Goal: Information Seeking & Learning: Learn about a topic

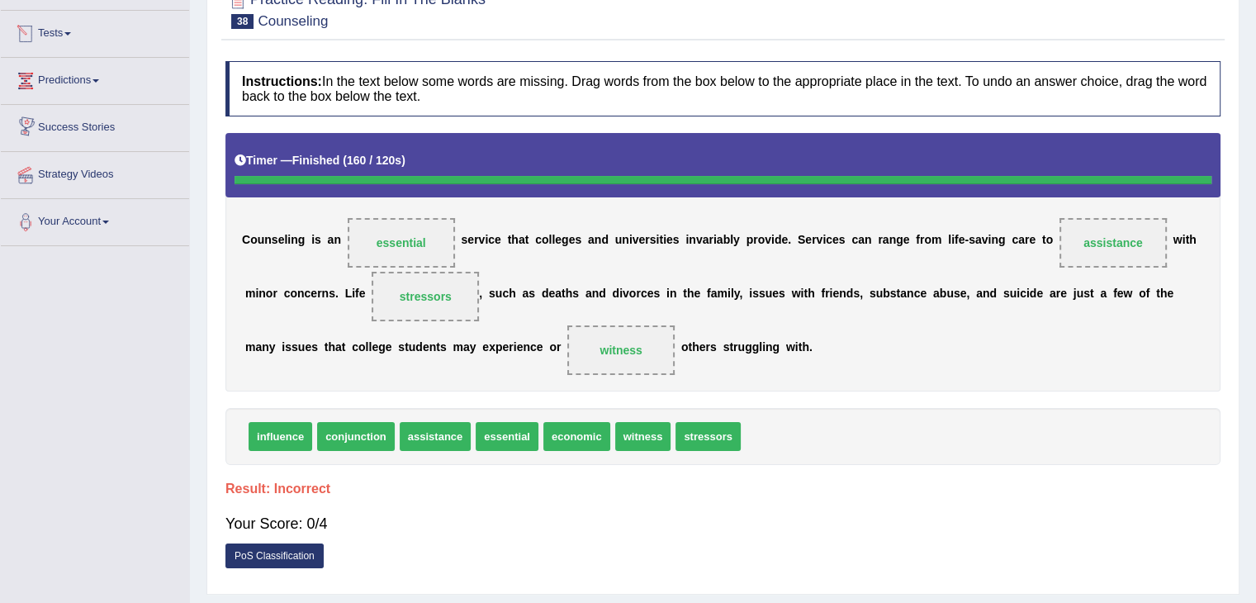
click at [74, 80] on link "Predictions" at bounding box center [95, 78] width 188 height 41
click at [74, 46] on link "Tests" at bounding box center [95, 31] width 188 height 41
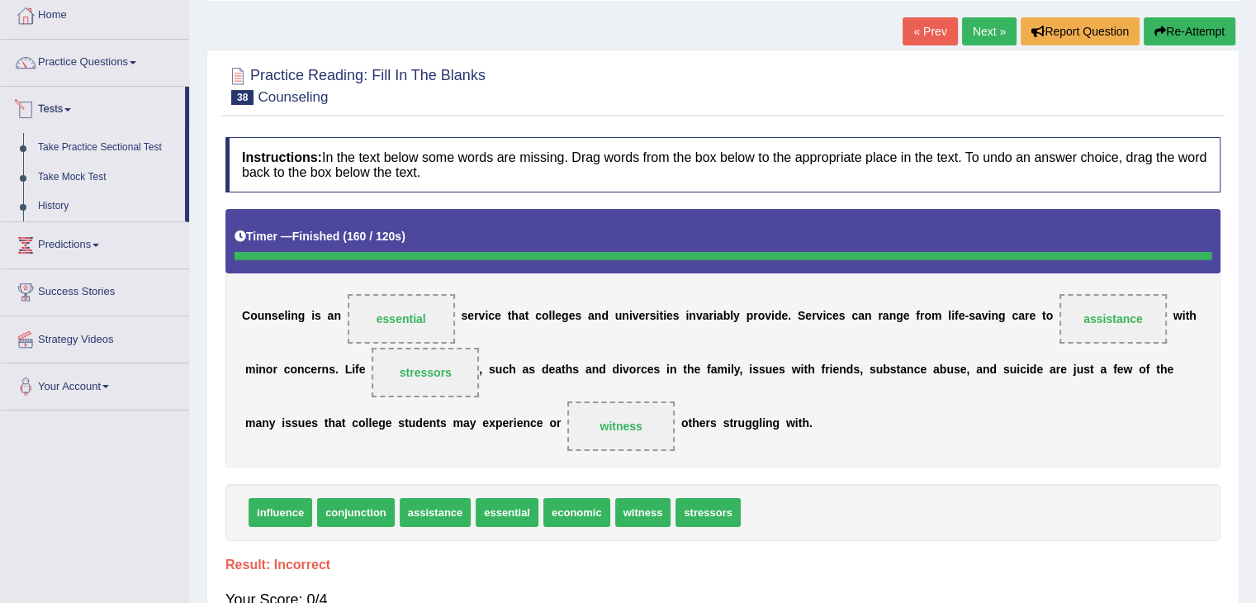
scroll to position [0, 0]
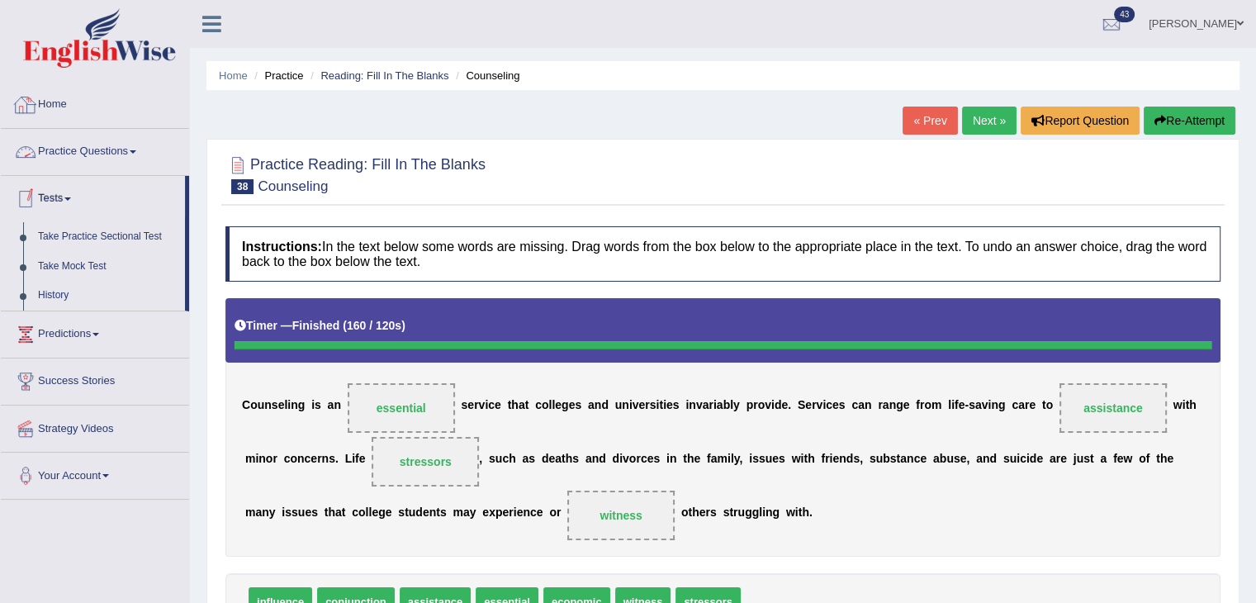
click at [79, 157] on link "Practice Questions" at bounding box center [95, 149] width 188 height 41
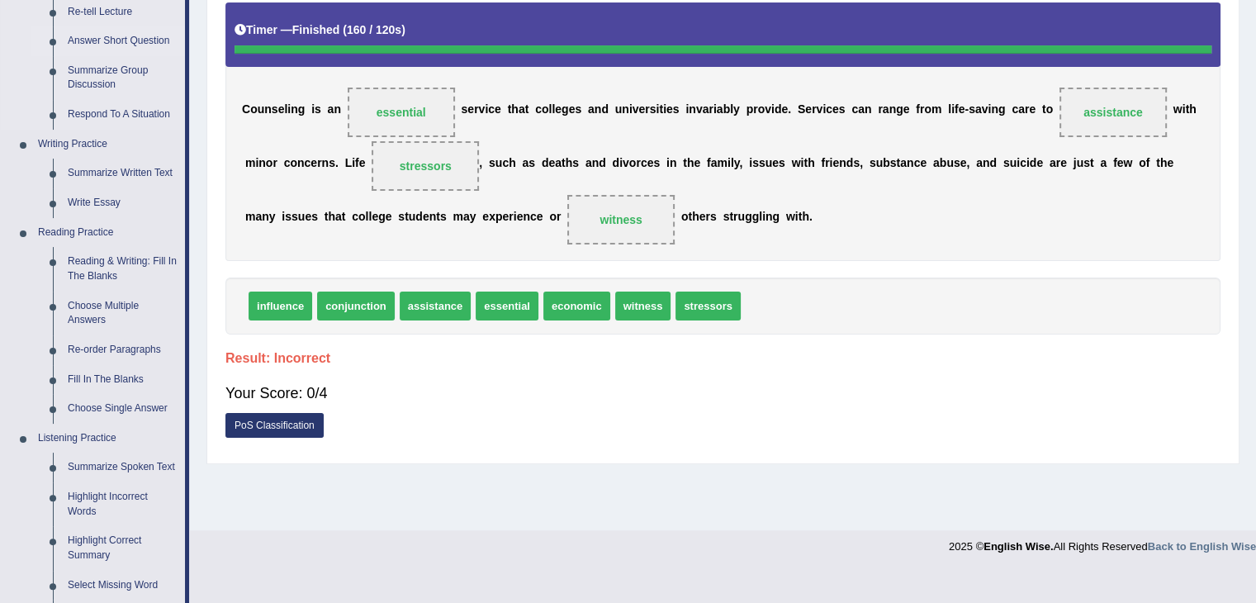
scroll to position [330, 0]
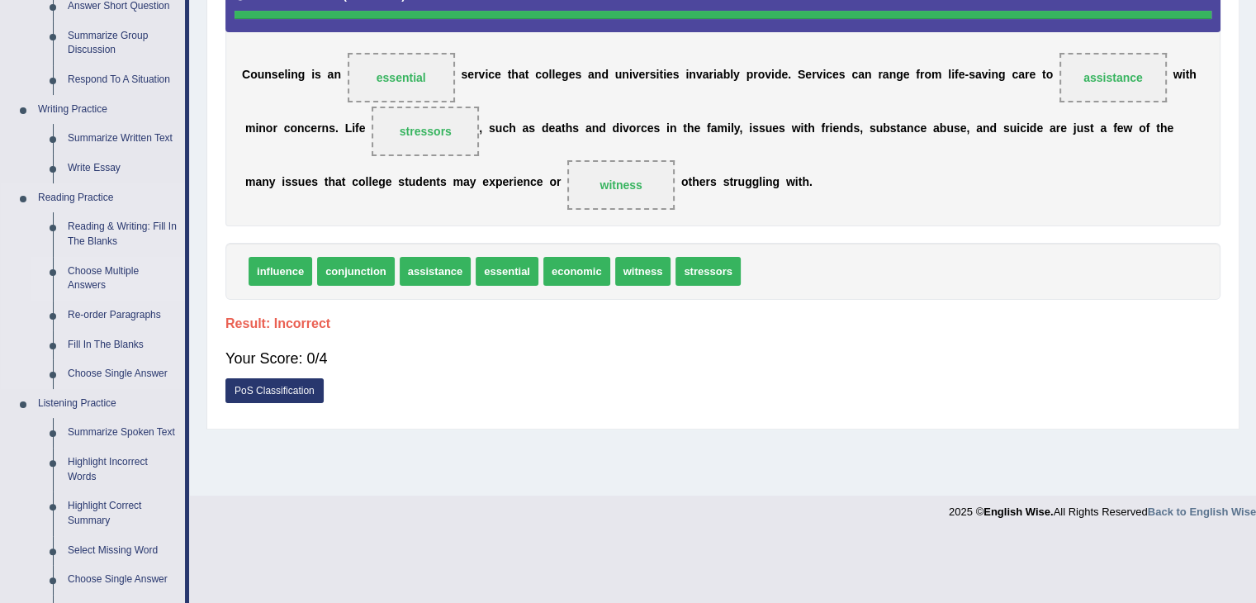
click at [109, 268] on link "Choose Multiple Answers" at bounding box center [122, 279] width 125 height 44
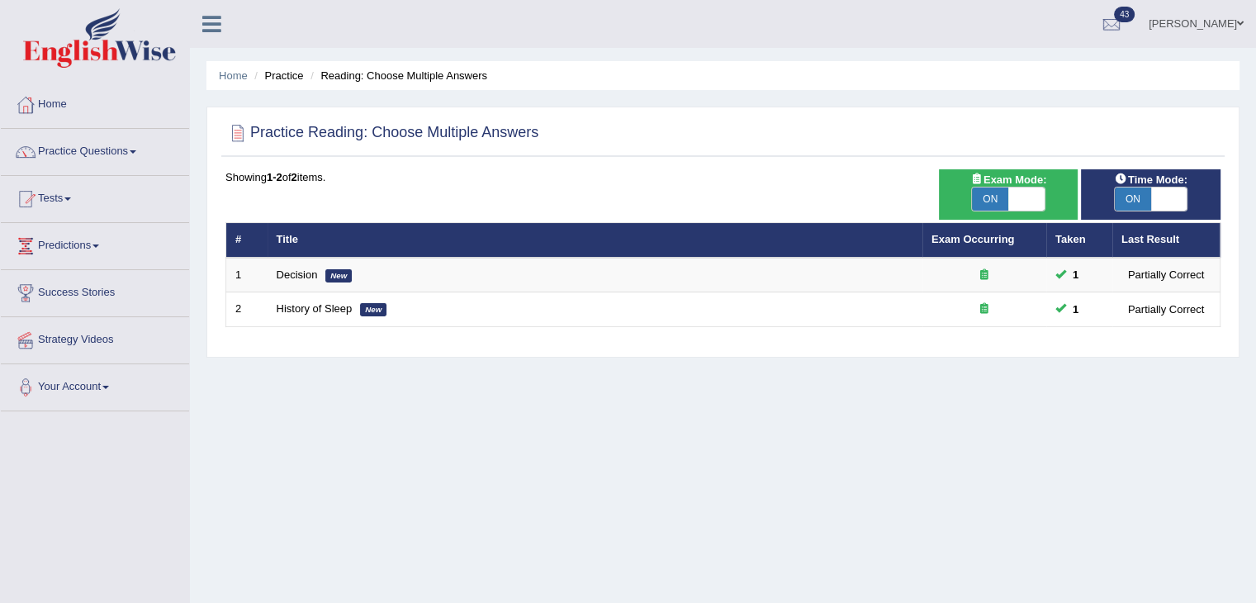
click at [1001, 195] on span "ON" at bounding box center [990, 198] width 36 height 23
checkbox input "false"
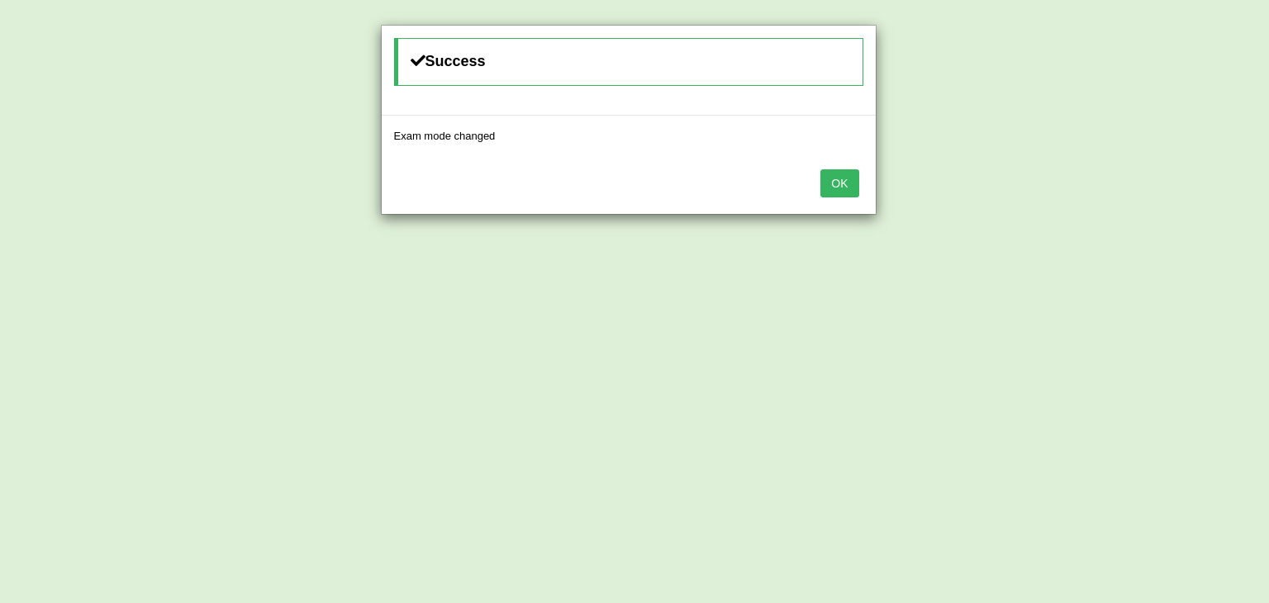
click at [852, 185] on button "OK" at bounding box center [839, 183] width 38 height 28
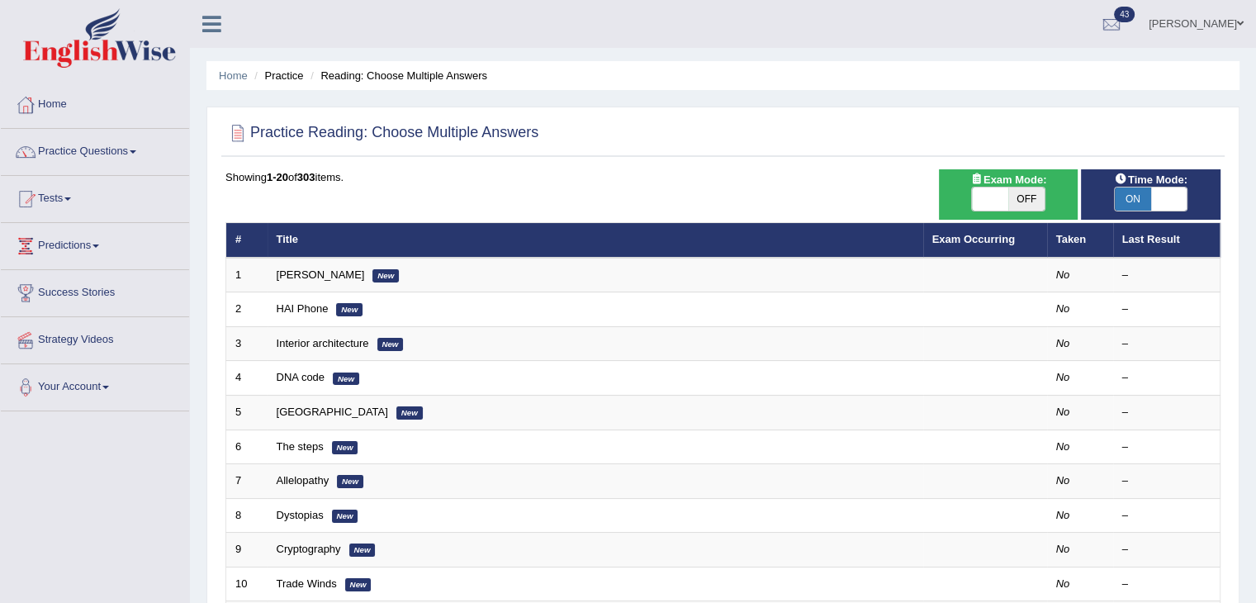
click at [1143, 192] on span "ON" at bounding box center [1133, 198] width 36 height 23
checkbox input "false"
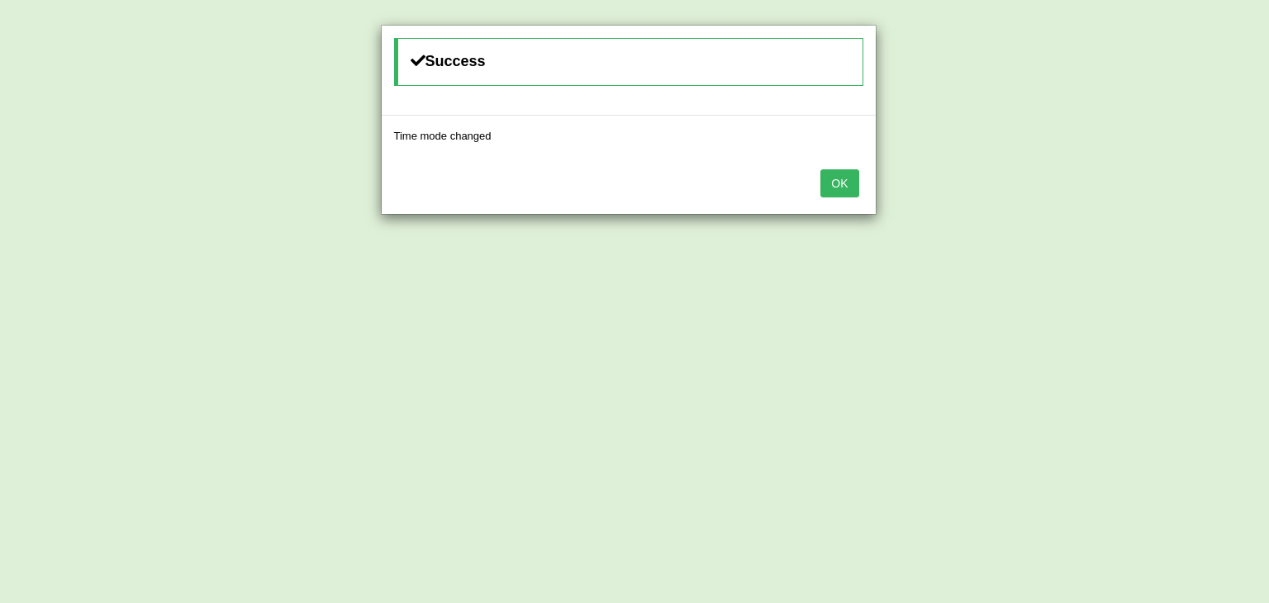
click at [854, 176] on button "OK" at bounding box center [839, 183] width 38 height 28
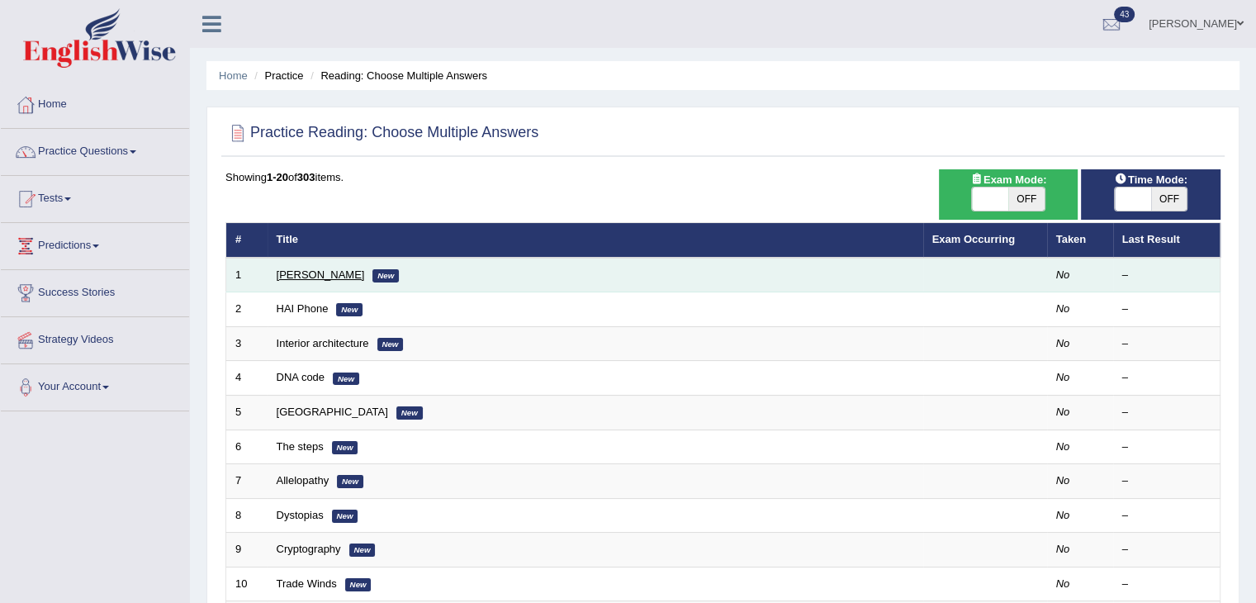
click at [311, 275] on link "Damian Scarf" at bounding box center [321, 274] width 88 height 12
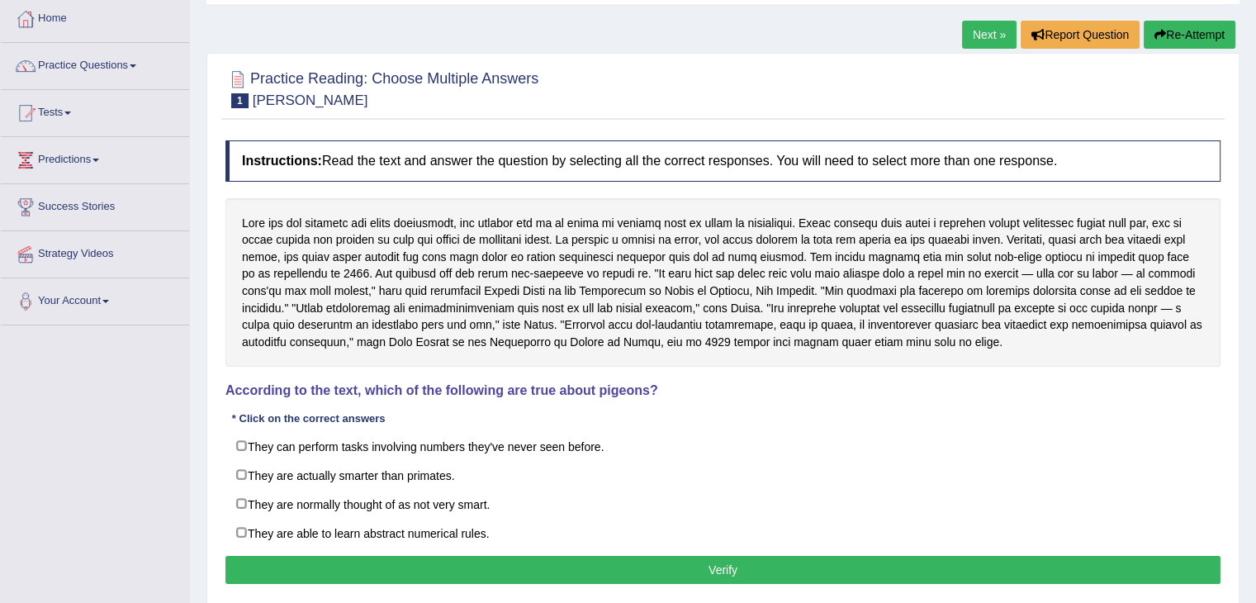
scroll to position [165, 0]
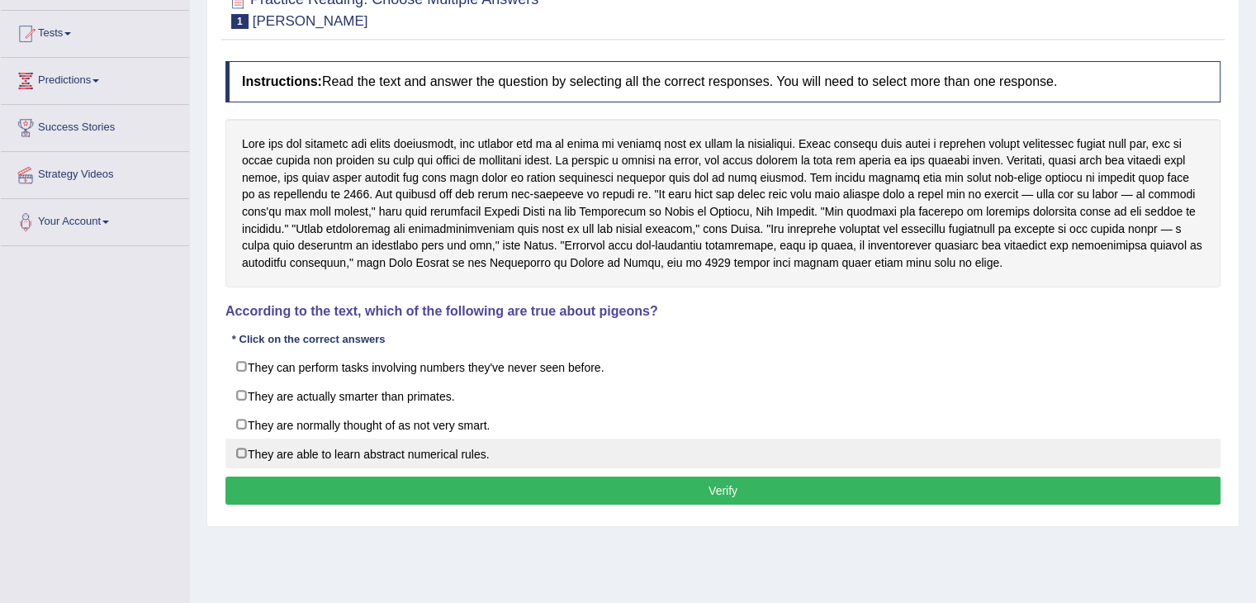
click at [287, 450] on label "They are able to learn abstract numerical rules." at bounding box center [722, 454] width 995 height 30
checkbox input "true"
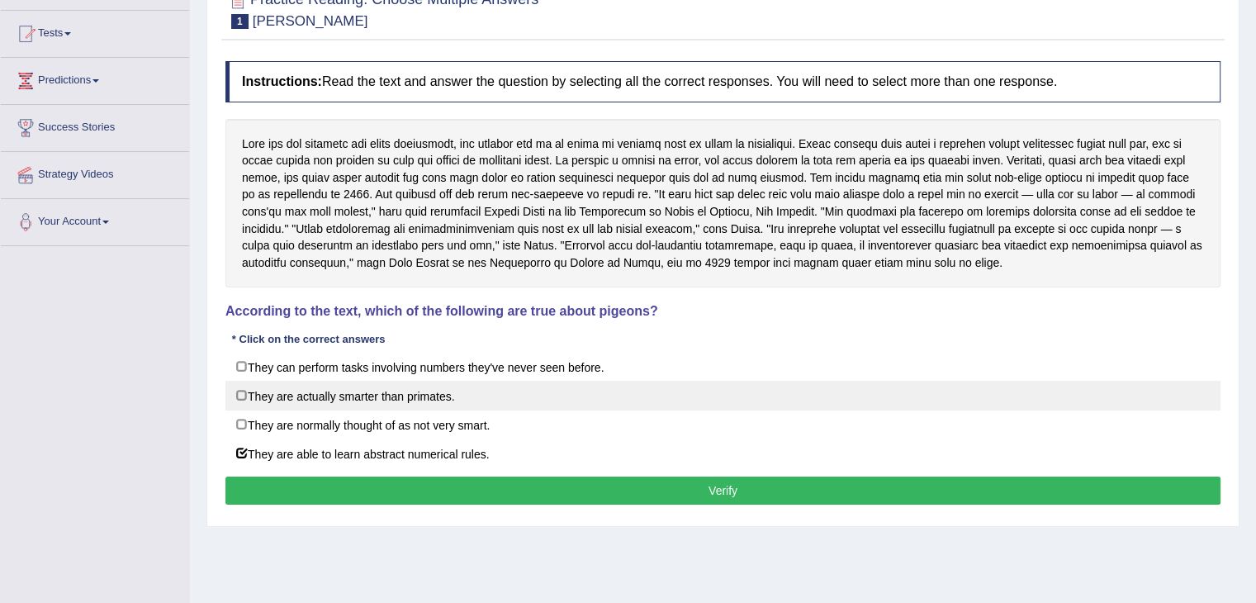
click at [275, 401] on label "They are actually smarter than primates." at bounding box center [722, 396] width 995 height 30
click at [344, 391] on label "They are actually smarter than primates." at bounding box center [722, 396] width 995 height 30
checkbox input "true"
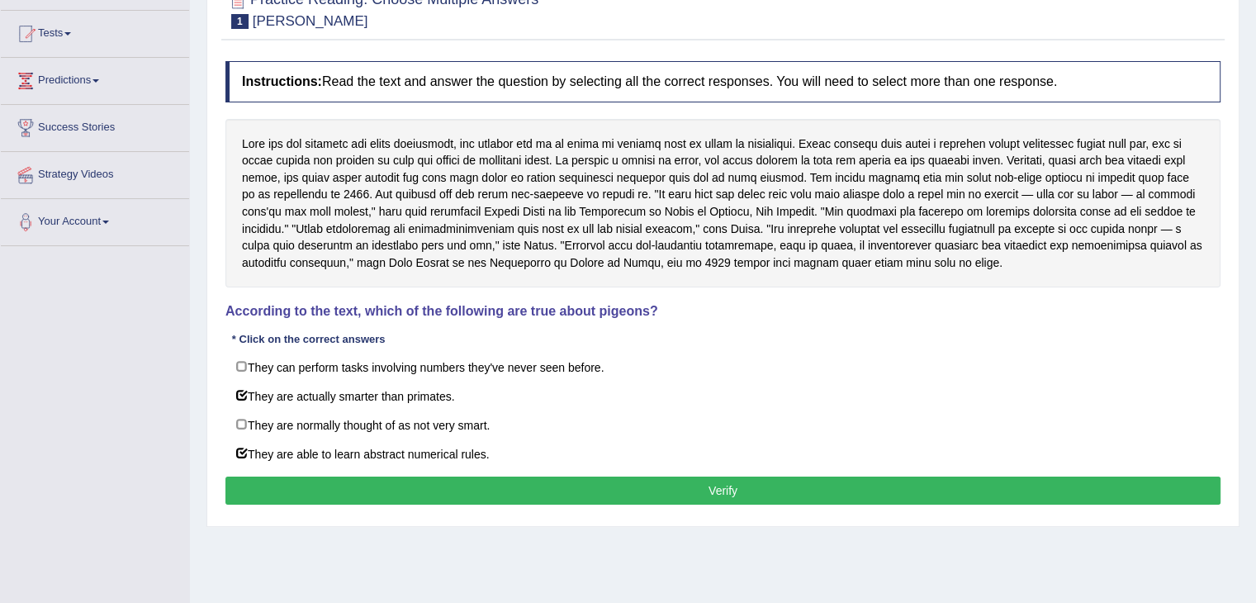
click at [519, 477] on button "Verify" at bounding box center [722, 491] width 995 height 28
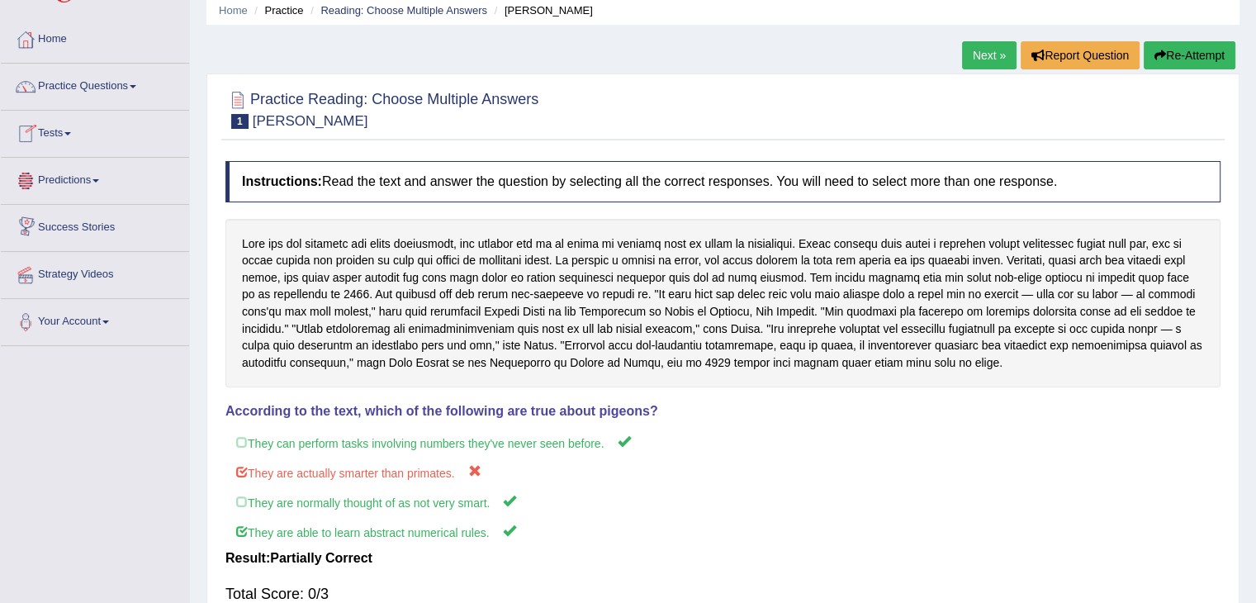
scroll to position [0, 0]
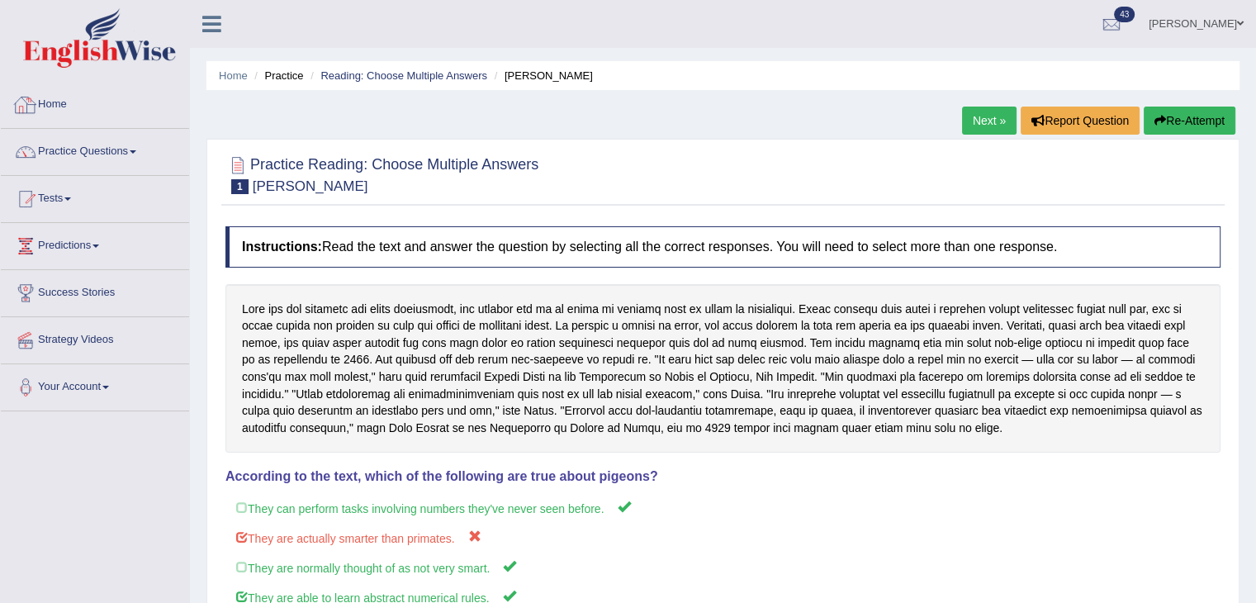
click at [83, 104] on link "Home" at bounding box center [95, 102] width 188 height 41
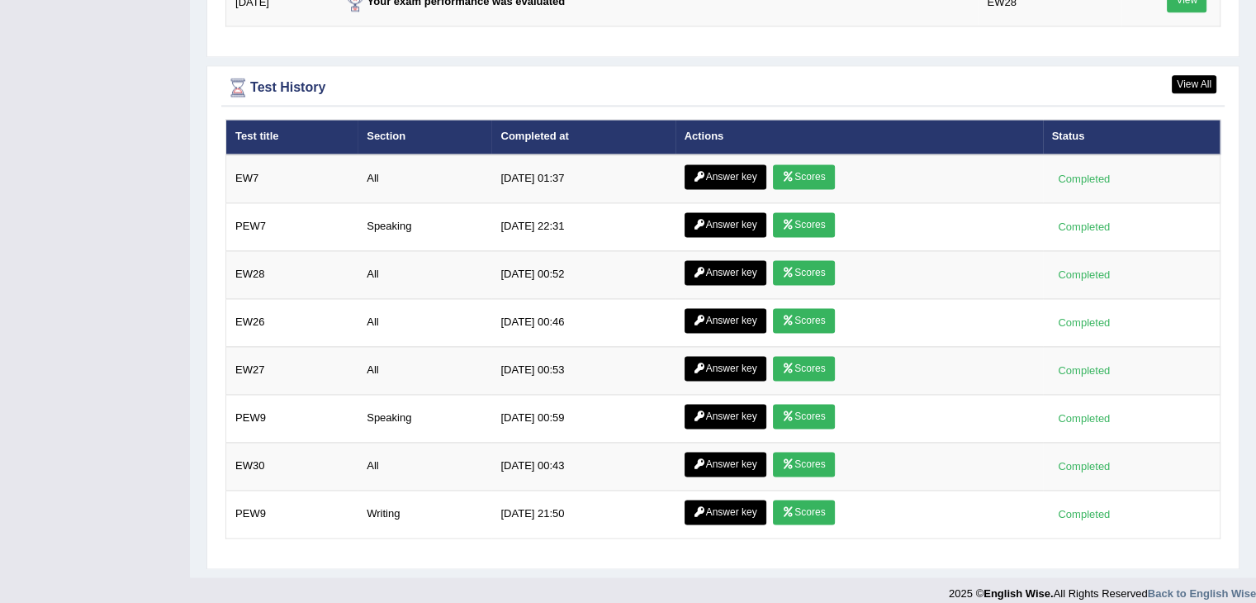
scroll to position [2249, 0]
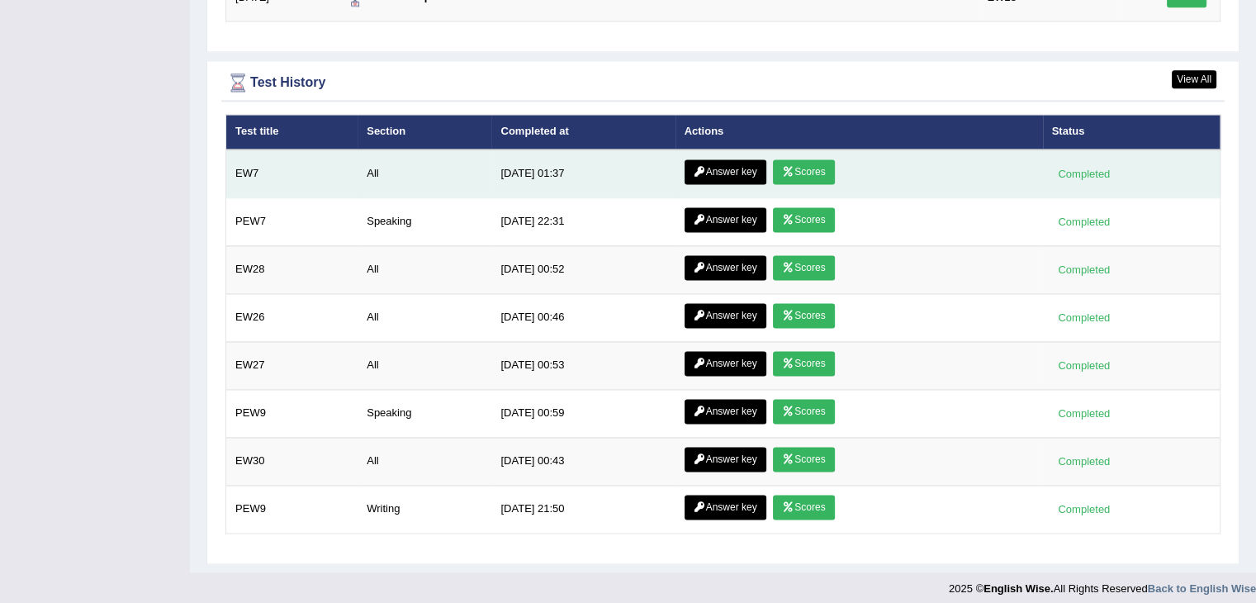
click at [737, 159] on link "Answer key" at bounding box center [726, 171] width 82 height 25
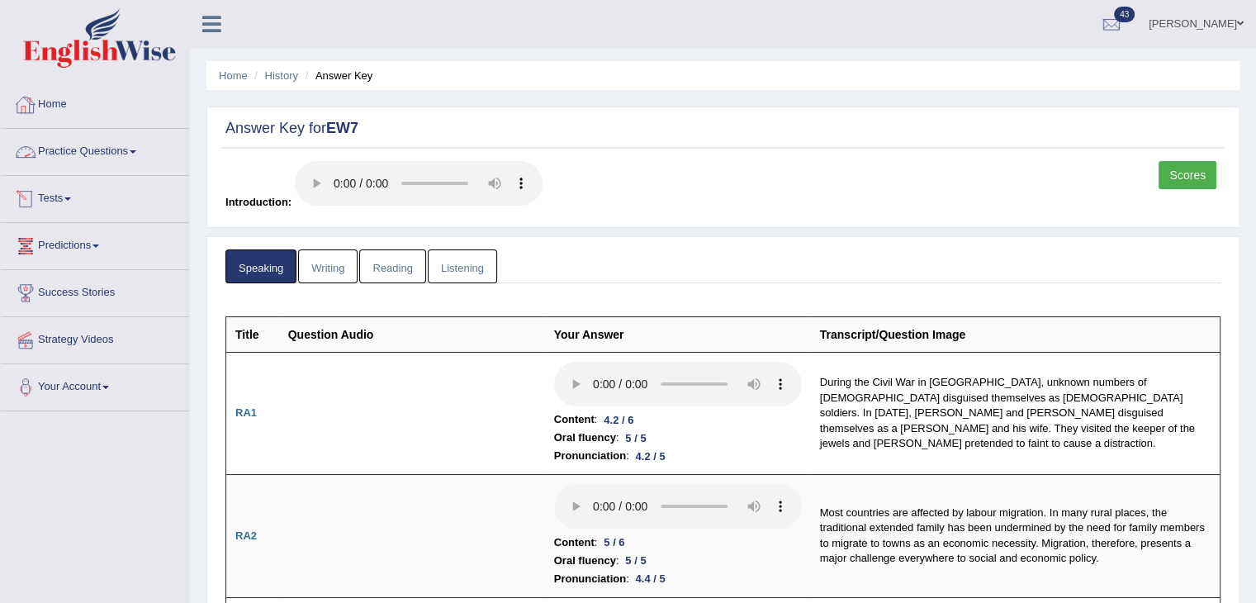
click at [89, 159] on link "Practice Questions" at bounding box center [95, 149] width 188 height 41
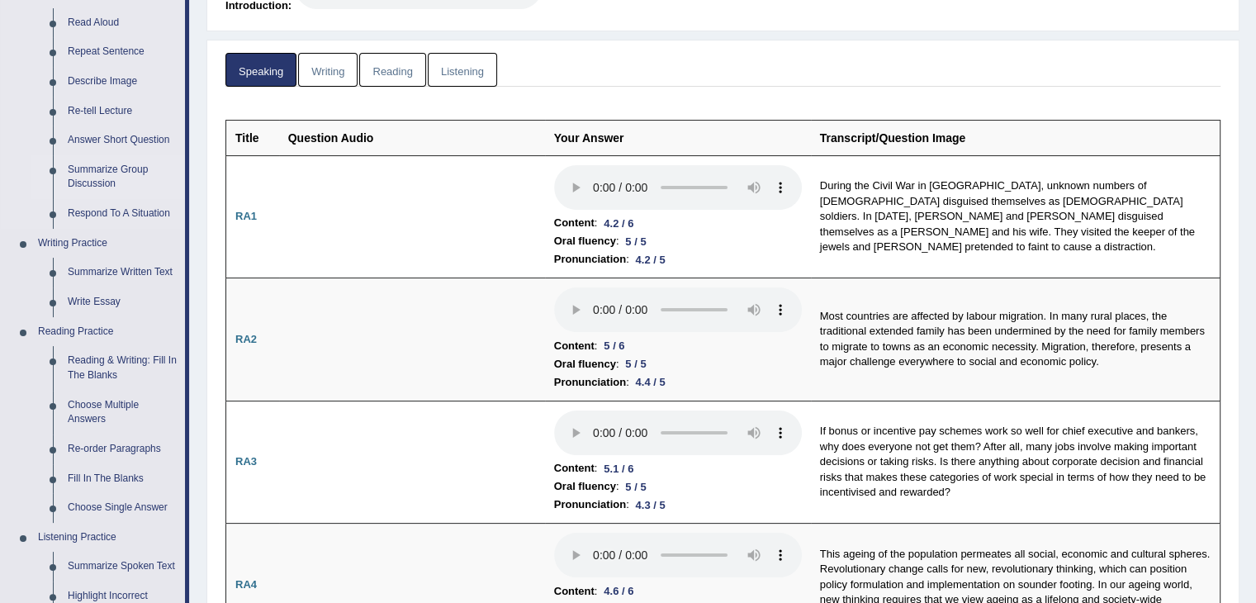
scroll to position [330, 0]
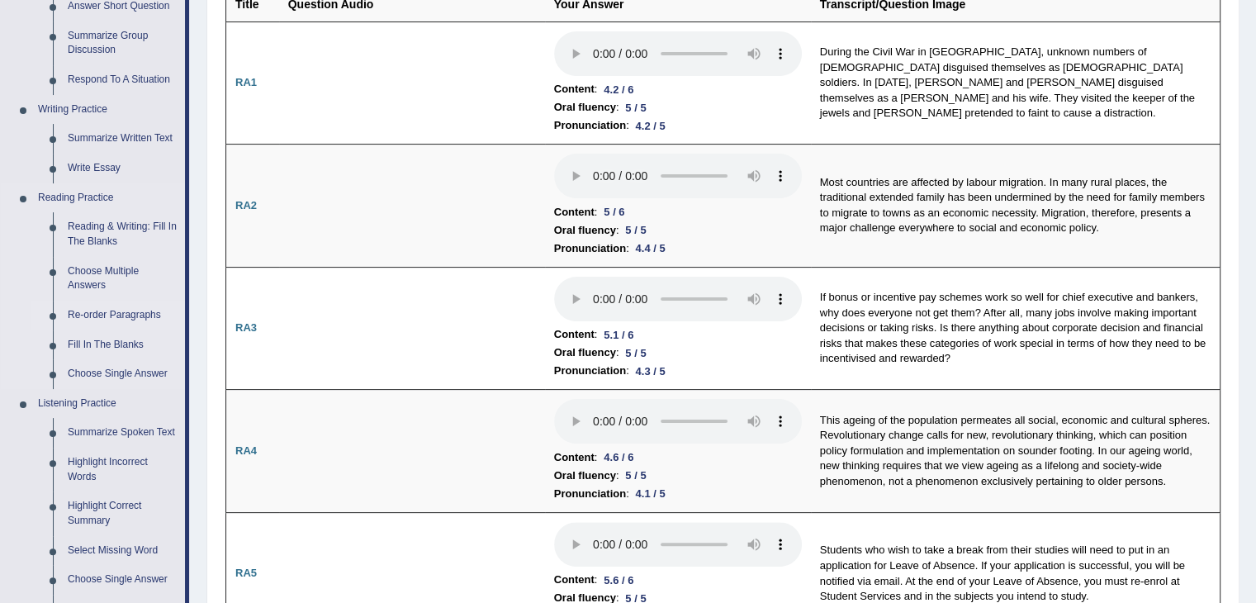
click at [86, 311] on link "Re-order Paragraphs" at bounding box center [122, 316] width 125 height 30
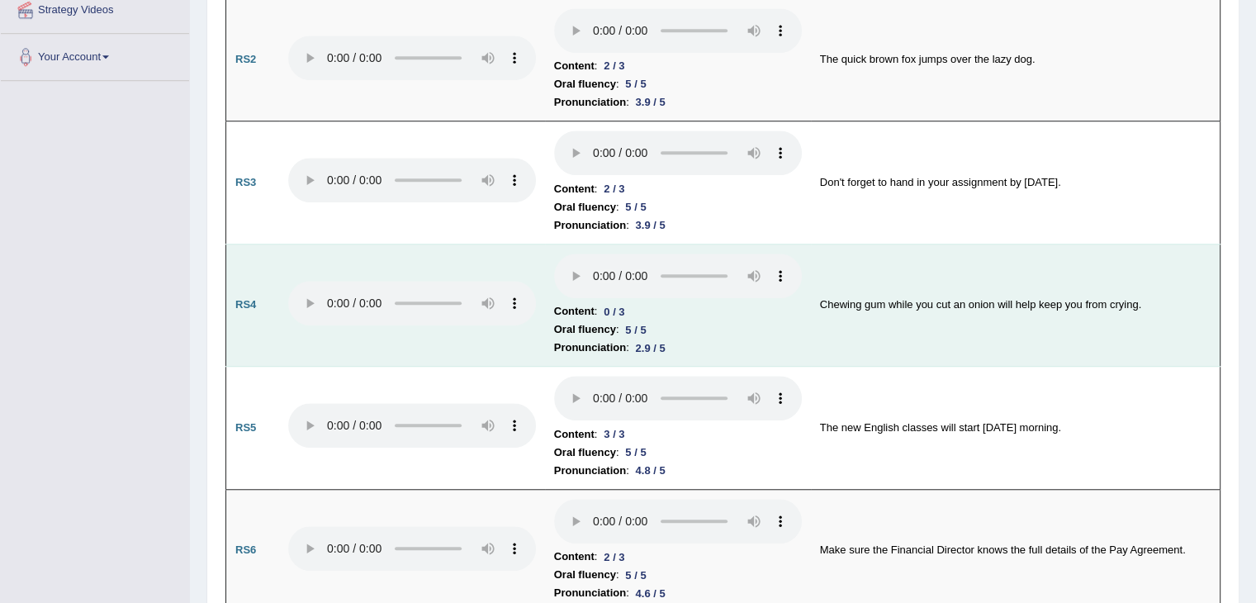
scroll to position [1190, 0]
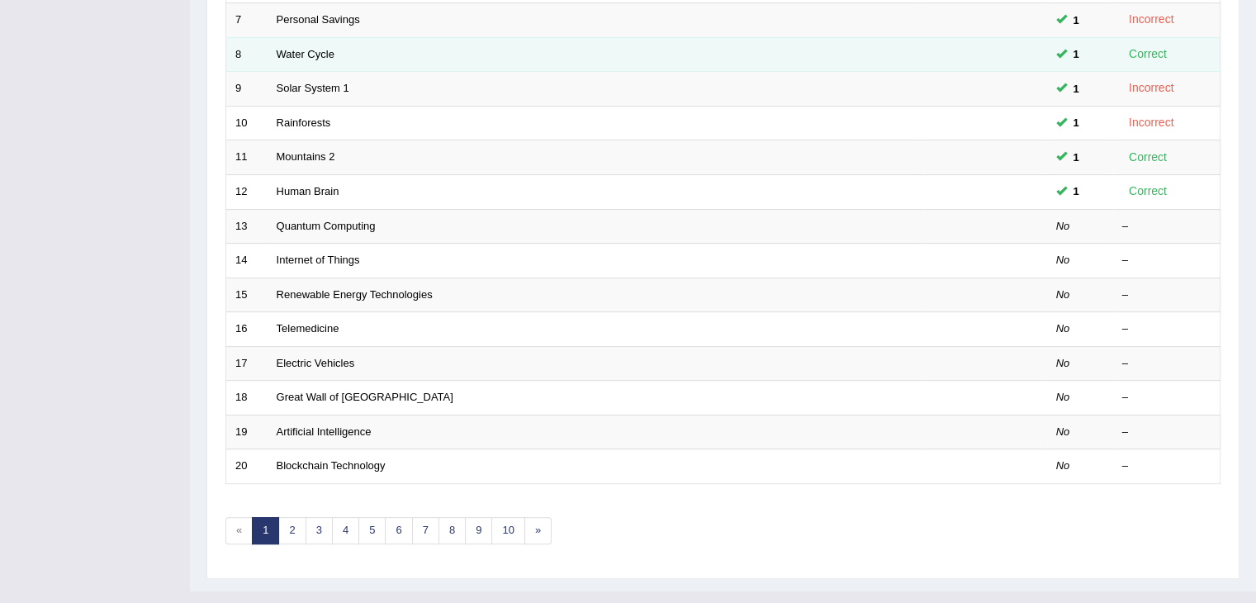
scroll to position [486, 0]
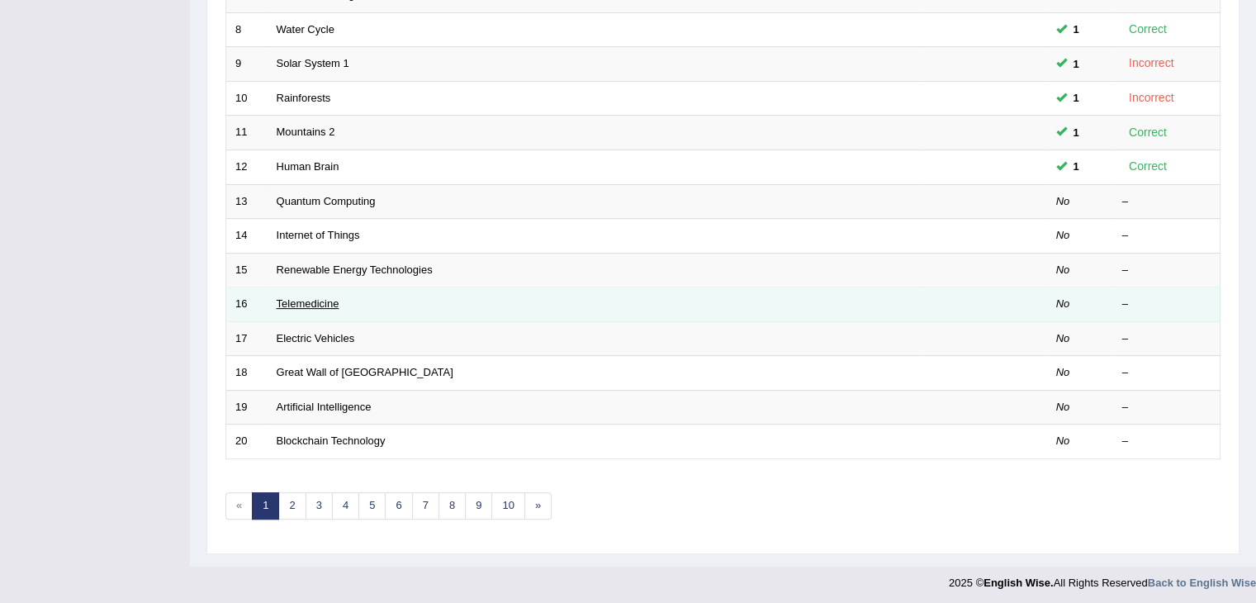
click at [297, 297] on link "Telemedicine" at bounding box center [308, 303] width 63 height 12
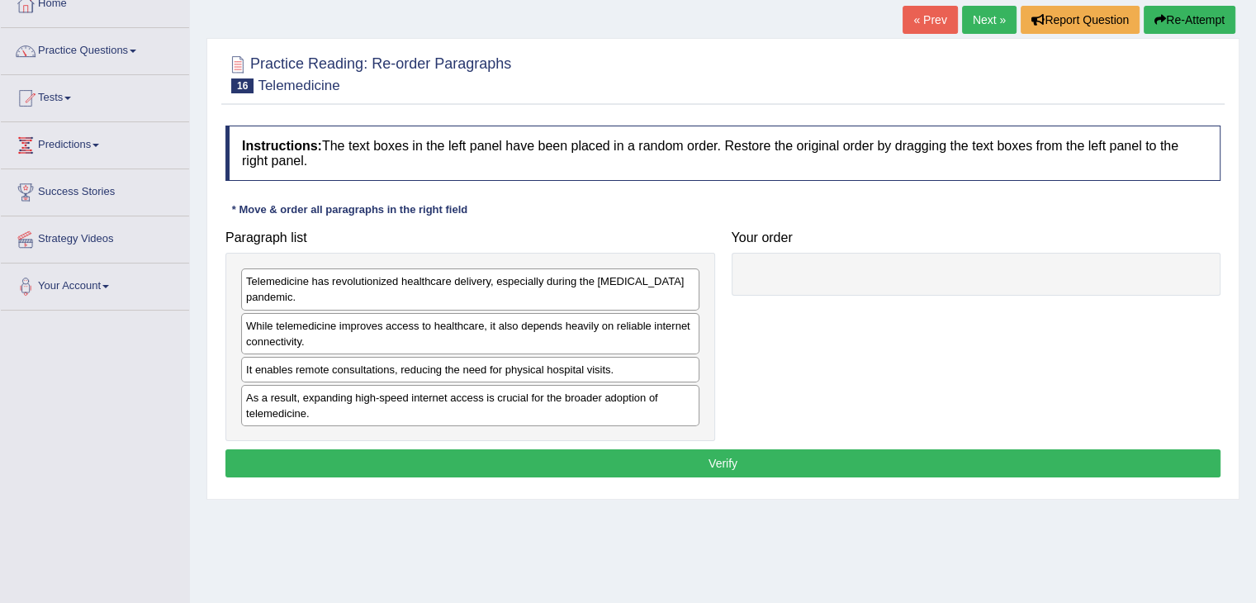
scroll to position [165, 0]
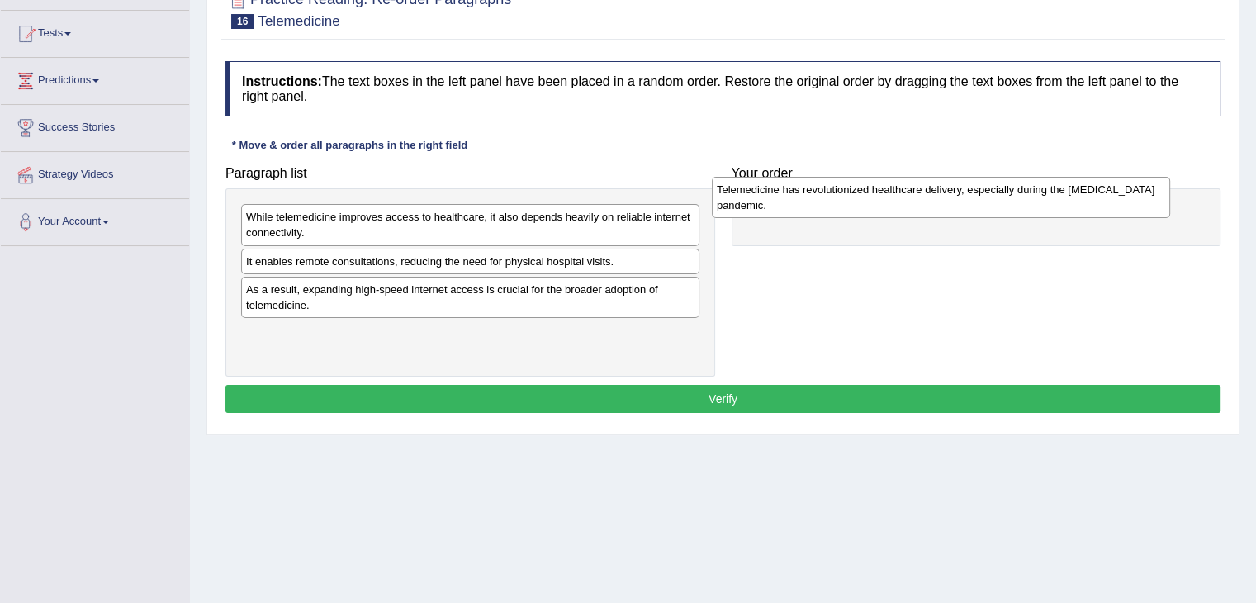
drag, startPoint x: 390, startPoint y: 221, endPoint x: 861, endPoint y: 193, distance: 471.6
click at [861, 193] on div "Telemedicine has revolutionized healthcare delivery, especially during the [MED…" at bounding box center [941, 197] width 458 height 41
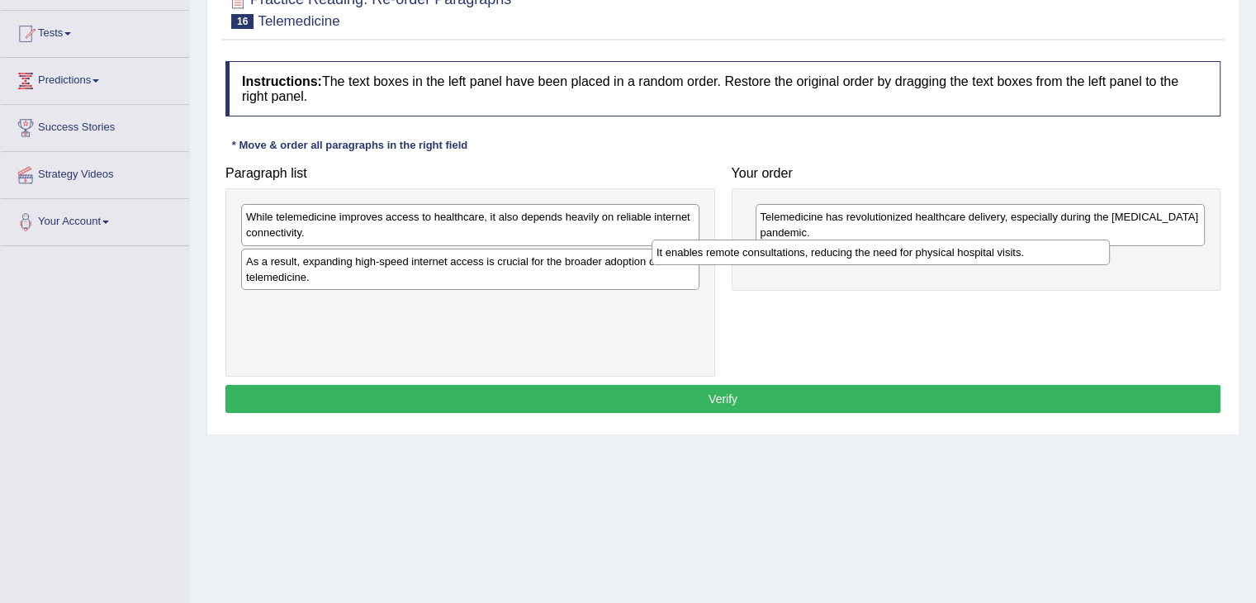
drag, startPoint x: 446, startPoint y: 260, endPoint x: 857, endPoint y: 252, distance: 410.6
click at [857, 252] on div "It enables remote consultations, reducing the need for physical hospital visits." at bounding box center [881, 253] width 458 height 26
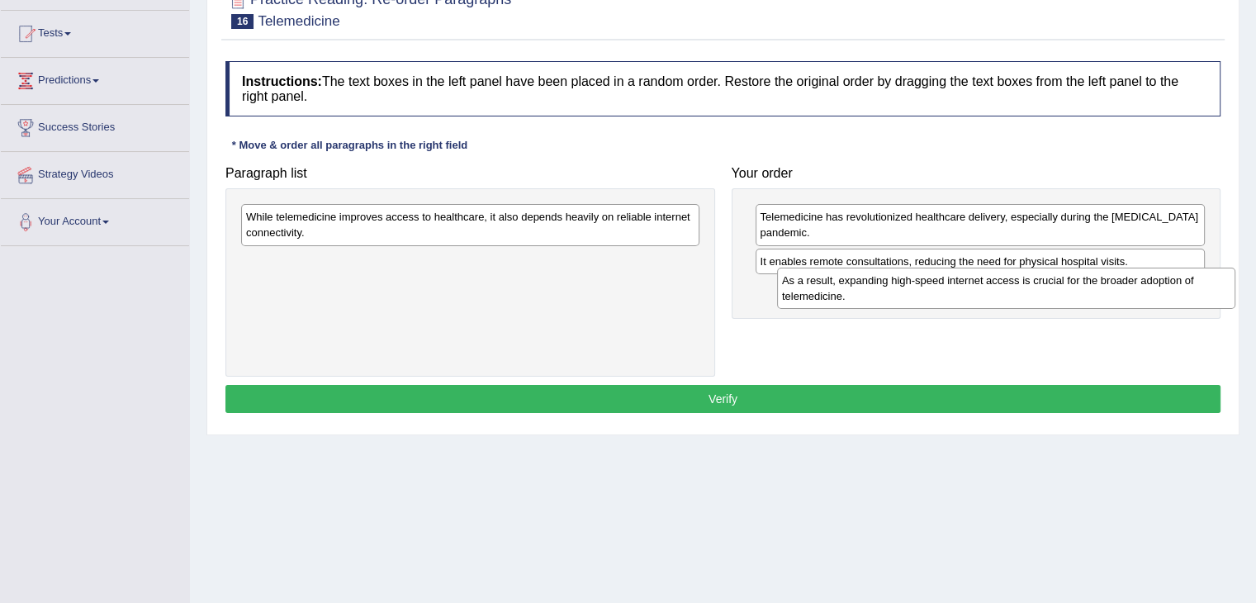
drag, startPoint x: 524, startPoint y: 275, endPoint x: 1061, endPoint y: 295, distance: 536.4
click at [1061, 295] on div "As a result, expanding high-speed internet access is crucial for the broader ad…" at bounding box center [1006, 288] width 458 height 41
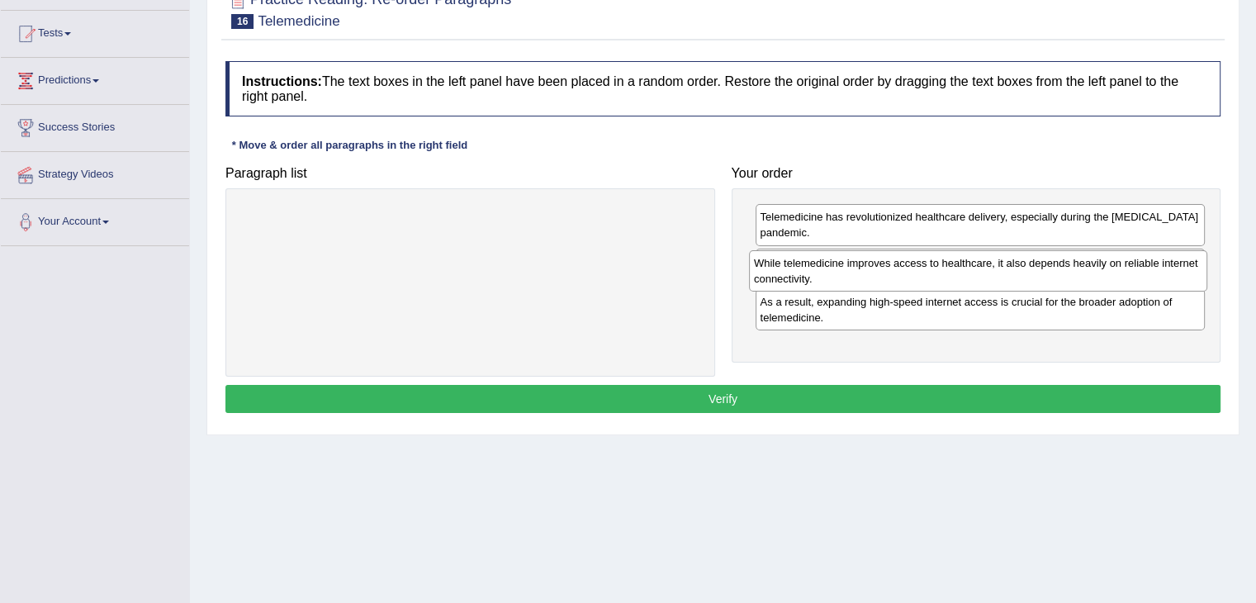
drag, startPoint x: 625, startPoint y: 221, endPoint x: 1127, endPoint y: 271, distance: 503.9
click at [1128, 270] on div "While telemedicine improves access to healthcare, it also depends heavily on re…" at bounding box center [978, 270] width 458 height 41
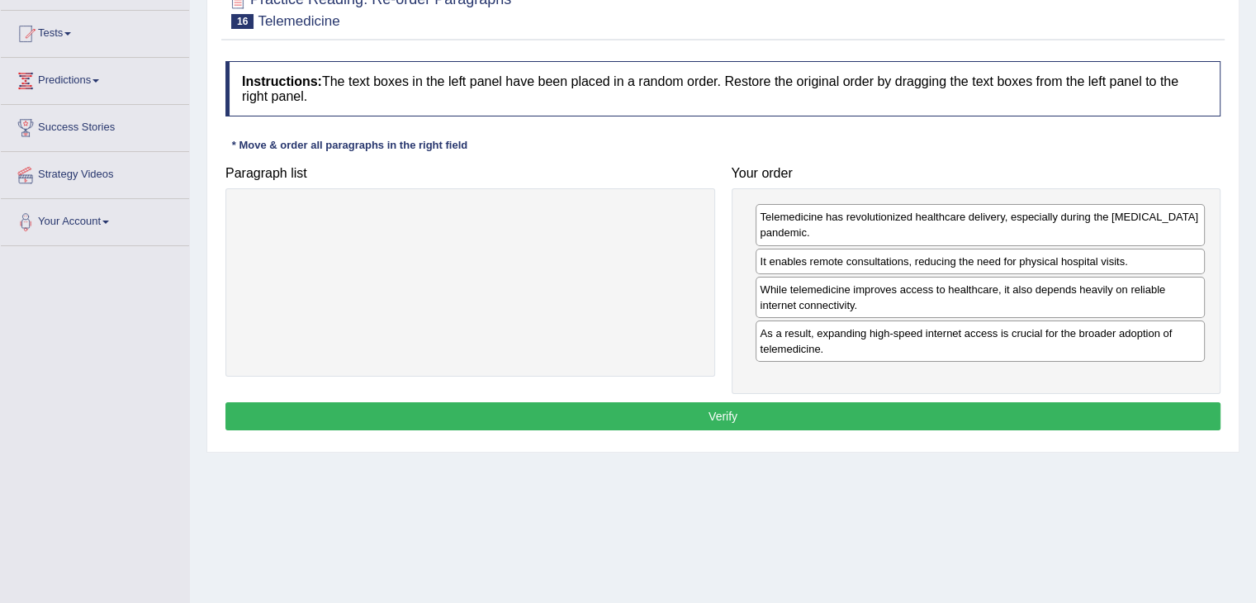
click at [991, 420] on button "Verify" at bounding box center [722, 416] width 995 height 28
